Goal: Information Seeking & Learning: Find specific fact

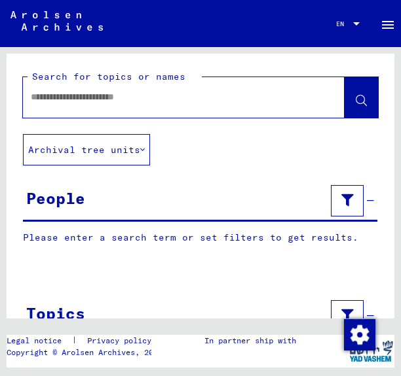
click at [251, 241] on p "Please enter a search term or set filters to get results." at bounding box center [200, 238] width 354 height 14
click at [346, 202] on icon at bounding box center [347, 200] width 12 height 9
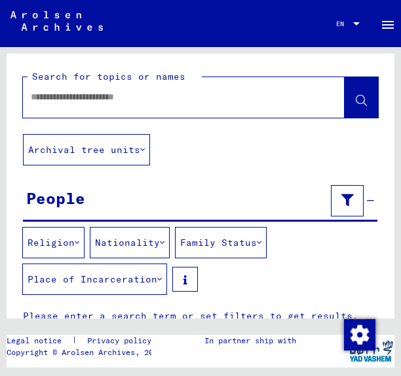
click at [164, 94] on input "text" at bounding box center [172, 97] width 282 height 14
type input "**********"
click at [355, 99] on button at bounding box center [360, 97] width 33 height 41
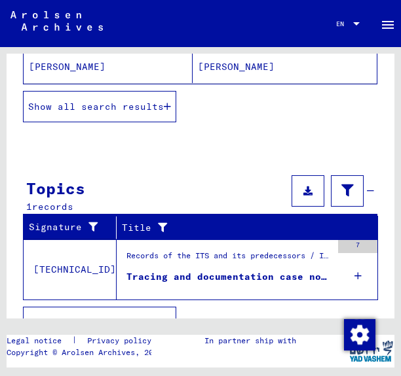
scroll to position [421, 0]
click at [266, 279] on div "Tracing and documentation case no. 982.391 for [PERSON_NAME] born [DEMOGRAPHIC_…" at bounding box center [228, 277] width 205 height 14
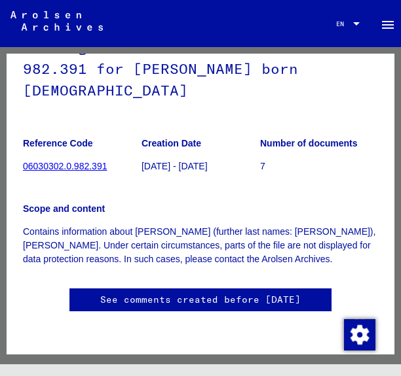
scroll to position [199, 0]
click at [255, 293] on link "See comments created before [DATE]" at bounding box center [200, 300] width 200 height 14
